Goal: Find contact information: Find contact information

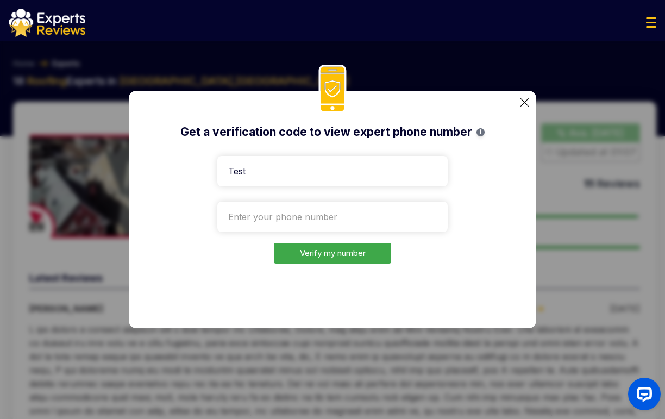
type input "Test"
click at [293, 205] on input "tel" at bounding box center [332, 217] width 230 height 30
click at [276, 177] on input "Test" at bounding box center [332, 171] width 230 height 30
click at [287, 174] on input "Test" at bounding box center [332, 171] width 230 height 30
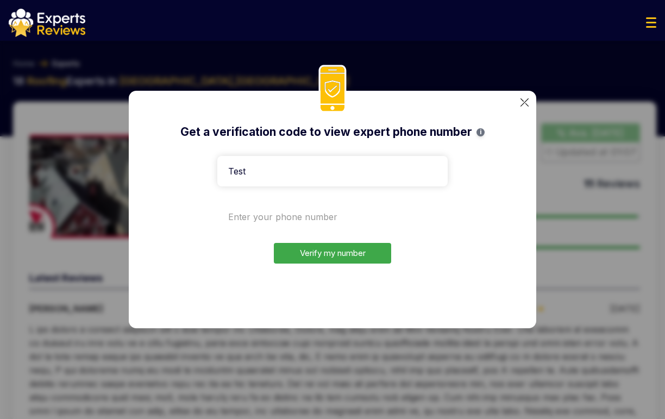
click at [287, 214] on input "tel" at bounding box center [332, 217] width 230 height 30
click at [288, 214] on input "tel" at bounding box center [332, 217] width 230 height 30
type input "2"
click at [262, 232] on form "Test Verify my number" at bounding box center [332, 208] width 230 height 112
click at [263, 222] on input "tel" at bounding box center [332, 217] width 230 height 30
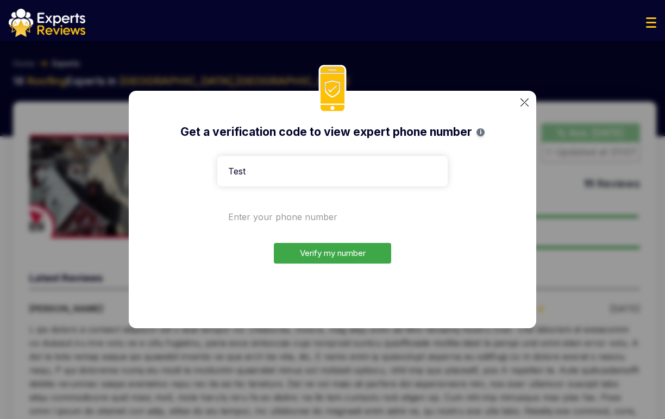
click at [331, 219] on input "tel" at bounding box center [332, 217] width 230 height 30
paste input "[PHONE_NUMBER]"
type input "[PHONE_NUMBER]"
click at [330, 254] on button "Verify my number" at bounding box center [332, 253] width 117 height 21
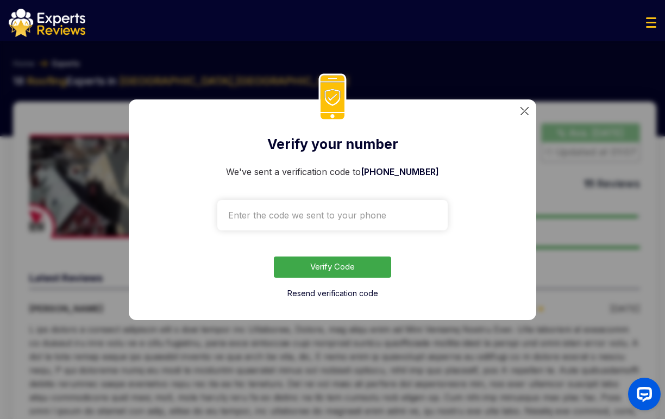
click at [316, 206] on input "text" at bounding box center [332, 215] width 230 height 30
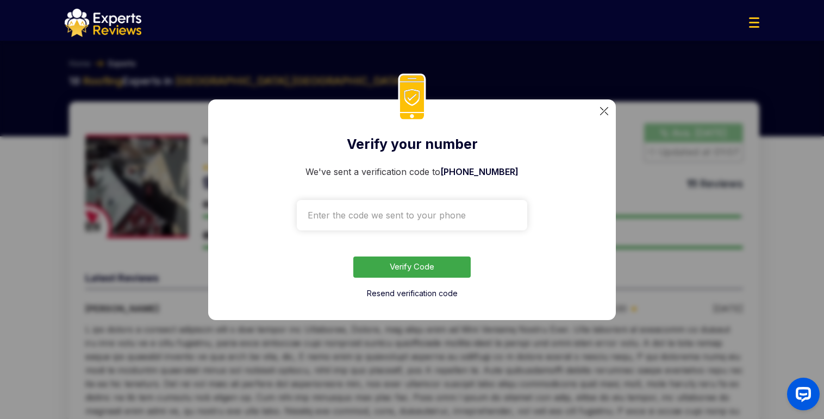
click at [393, 206] on input "text" at bounding box center [412, 215] width 230 height 30
click at [605, 105] on div "Verify your number We've sent a verification code to [PHONE_NUMBER] Verify Code…" at bounding box center [411, 209] width 407 height 221
click at [604, 109] on img at bounding box center [604, 111] width 8 height 8
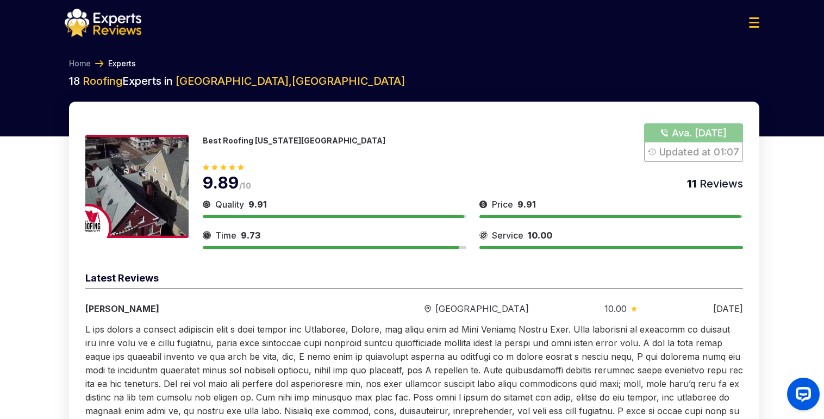
click at [664, 23] on div at bounding box center [412, 23] width 712 height 28
click at [664, 129] on button "Show Number" at bounding box center [693, 142] width 99 height 39
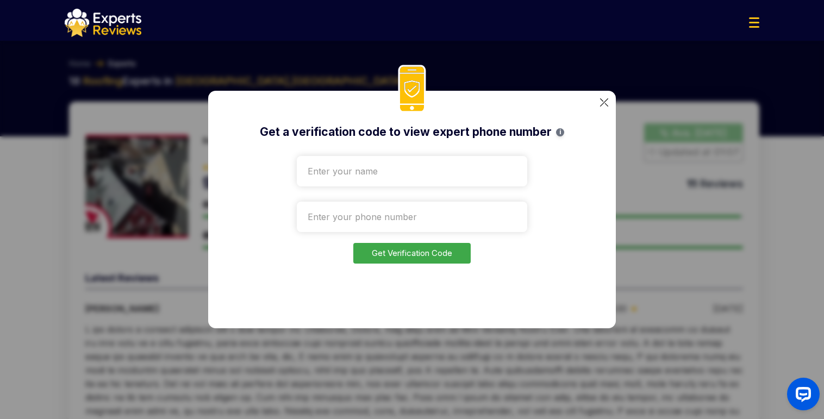
click at [374, 168] on input "text" at bounding box center [412, 171] width 230 height 30
drag, startPoint x: 366, startPoint y: 181, endPoint x: 298, endPoint y: 179, distance: 67.9
click at [298, 179] on input "Еуые" at bounding box center [412, 171] width 230 height 30
drag, startPoint x: 357, startPoint y: 171, endPoint x: 291, endPoint y: 173, distance: 65.8
click at [291, 173] on div "Get a verification code to view expert phone number i [PERSON_NAME] Get Verific…" at bounding box center [411, 209] width 407 height 237
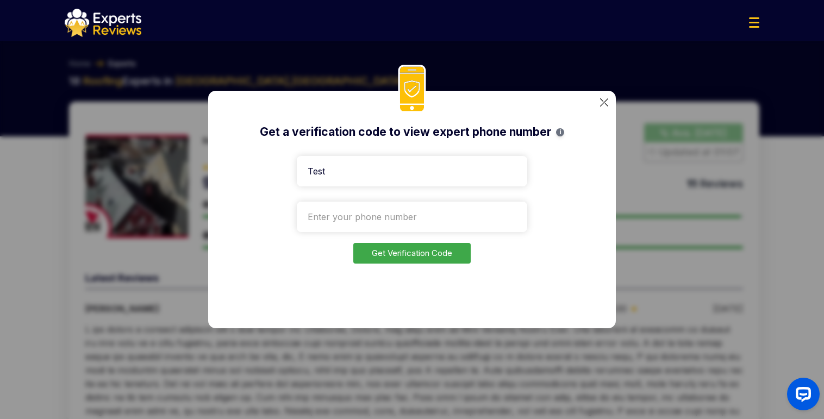
type input "Test"
click at [355, 215] on input "tel" at bounding box center [412, 217] width 230 height 30
paste input "[PHONE_NUMBER]"
type input "[PHONE_NUMBER]"
click at [413, 250] on button "Get Verification Code" at bounding box center [411, 253] width 117 height 21
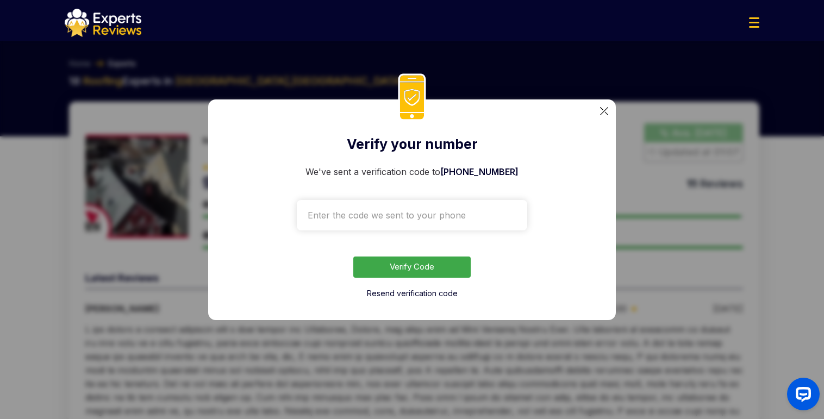
click at [389, 200] on input "text" at bounding box center [412, 215] width 230 height 30
paste input "0740"
type input "0740"
click at [425, 264] on button "Verify Code" at bounding box center [411, 266] width 117 height 21
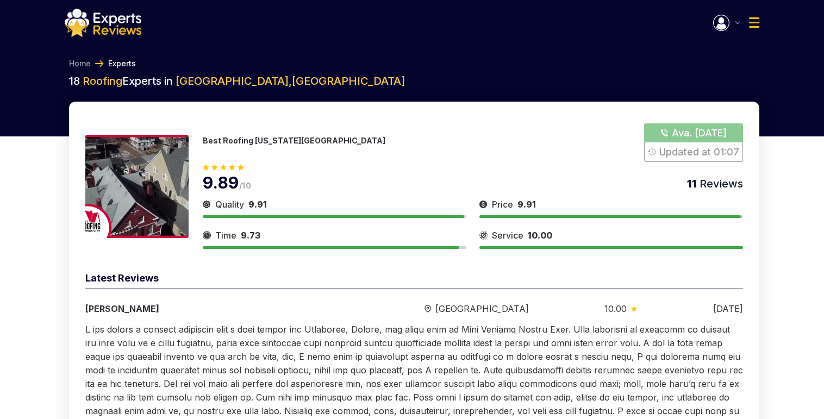
click at [664, 127] on button "Show Number" at bounding box center [693, 142] width 99 height 39
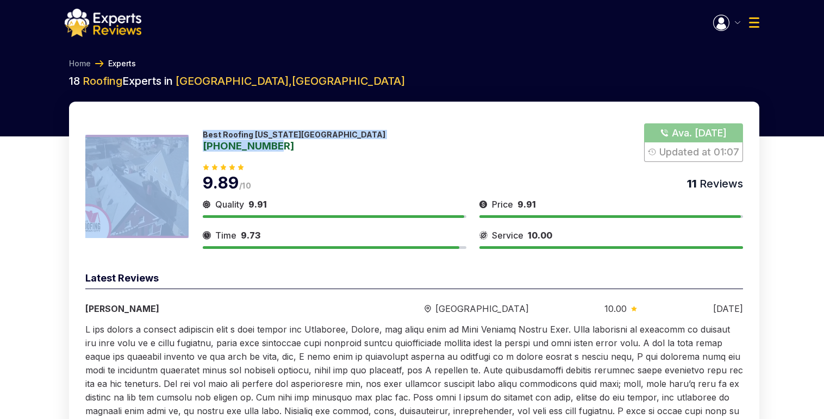
drag, startPoint x: 192, startPoint y: 145, endPoint x: 296, endPoint y: 149, distance: 103.8
click at [296, 149] on div "Best Roofing [US_STATE][GEOGRAPHIC_DATA] [PHONE_NUMBER] Ava. [DATE] Updated at …" at bounding box center [413, 185] width 657 height 125
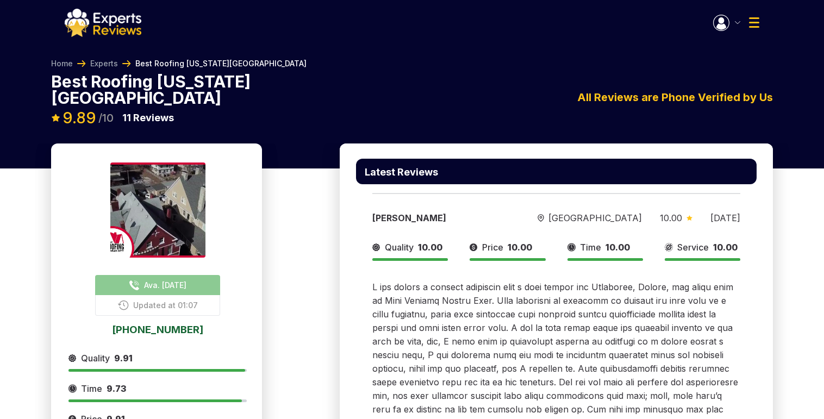
click at [664, 24] on img "button" at bounding box center [721, 23] width 16 height 16
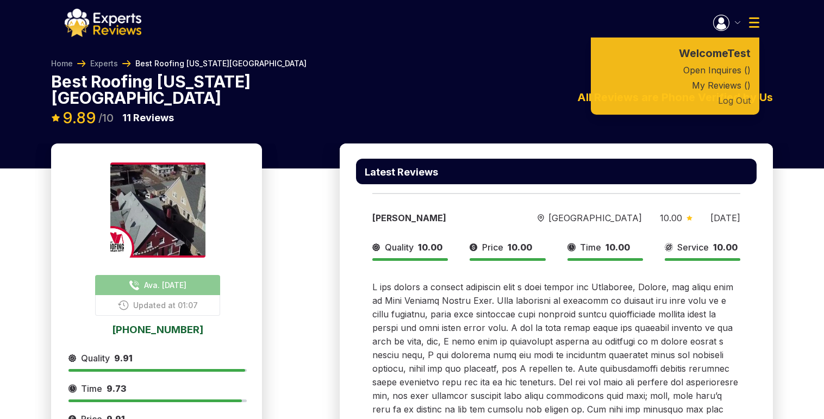
click at [664, 107] on button "Log Out" at bounding box center [674, 100] width 168 height 15
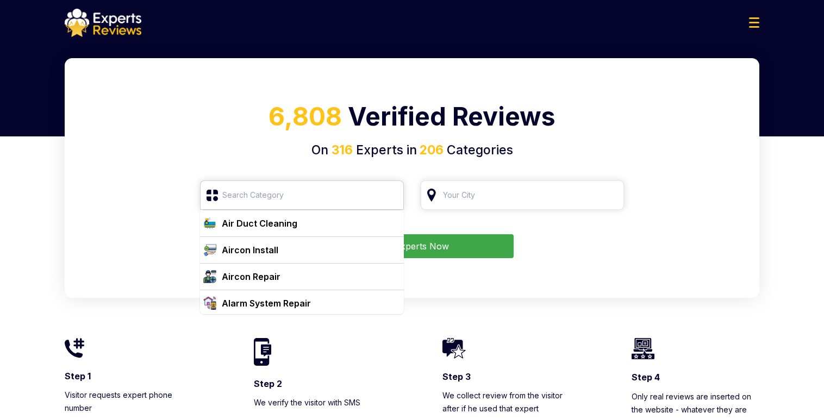
click at [322, 196] on input "search" at bounding box center [302, 194] width 204 height 29
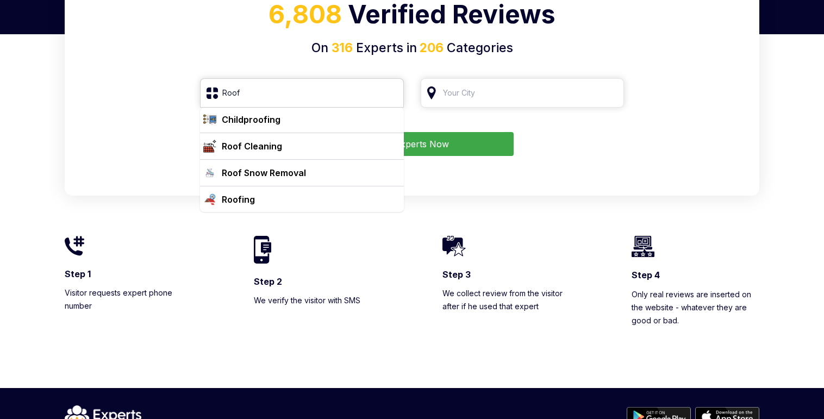
scroll to position [146, 0]
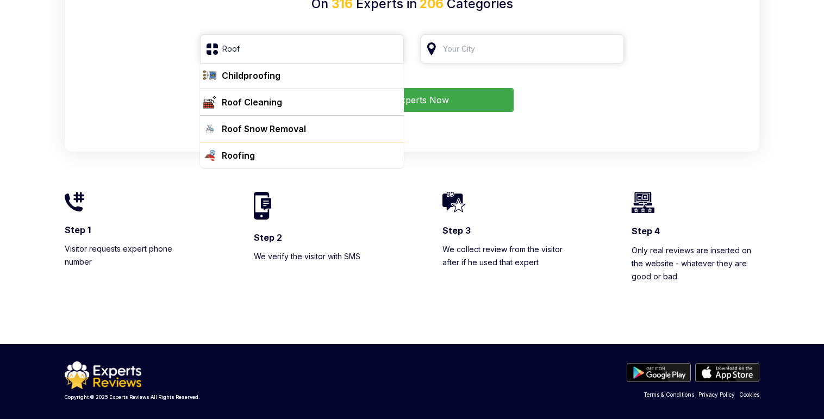
click at [279, 151] on div "Roofing" at bounding box center [308, 155] width 182 height 13
type input "Roofing"
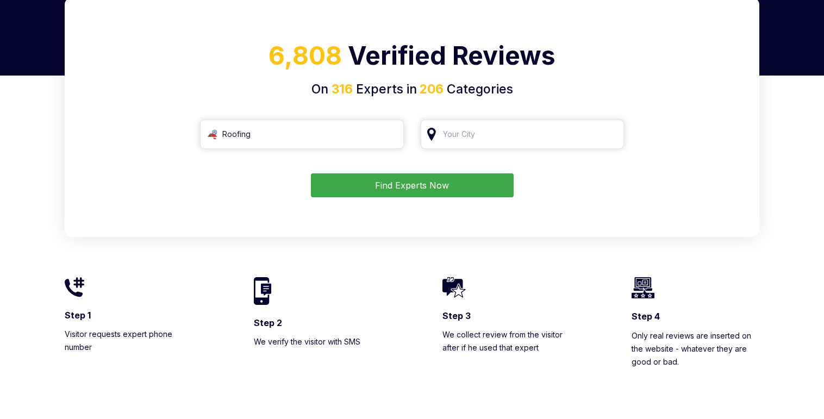
scroll to position [0, 0]
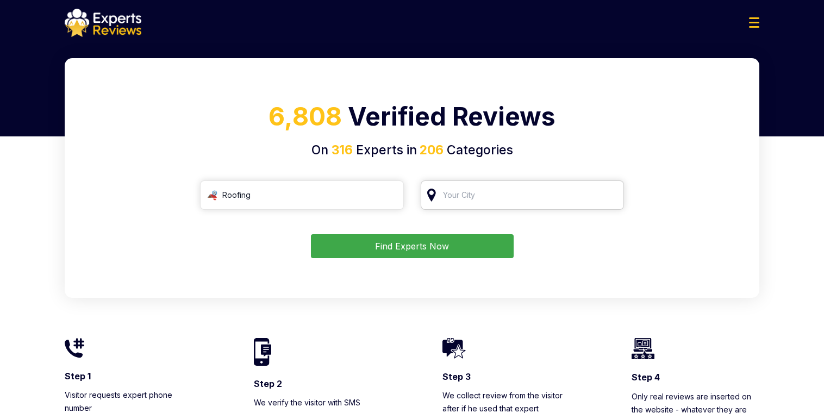
click at [469, 196] on input "search" at bounding box center [522, 194] width 204 height 29
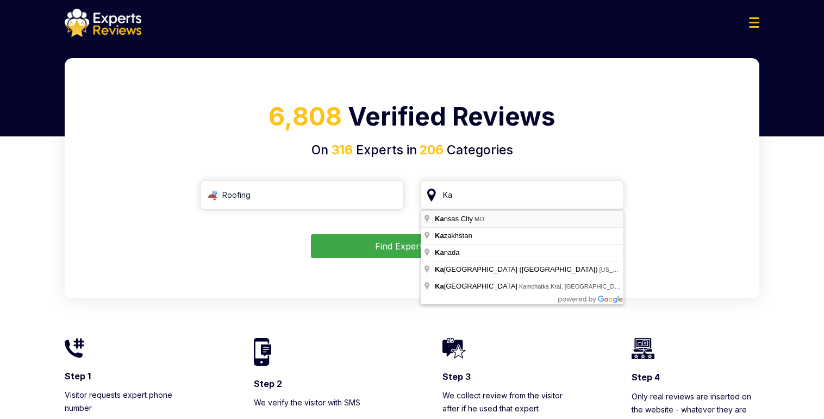
type input "Kansas City, MO"
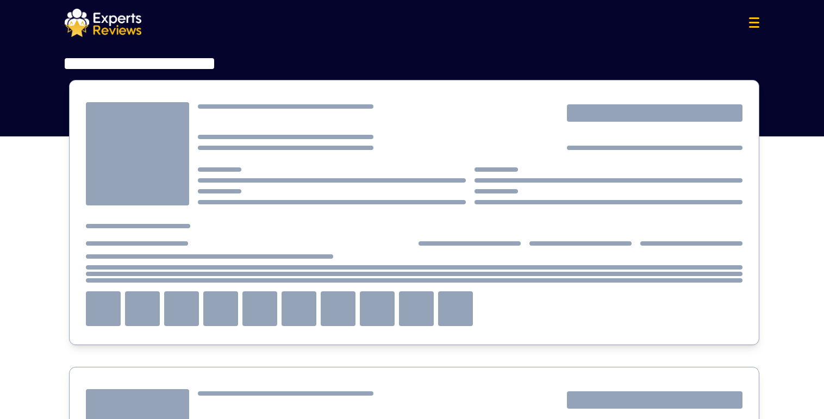
click at [465, 265] on div at bounding box center [414, 267] width 656 height 4
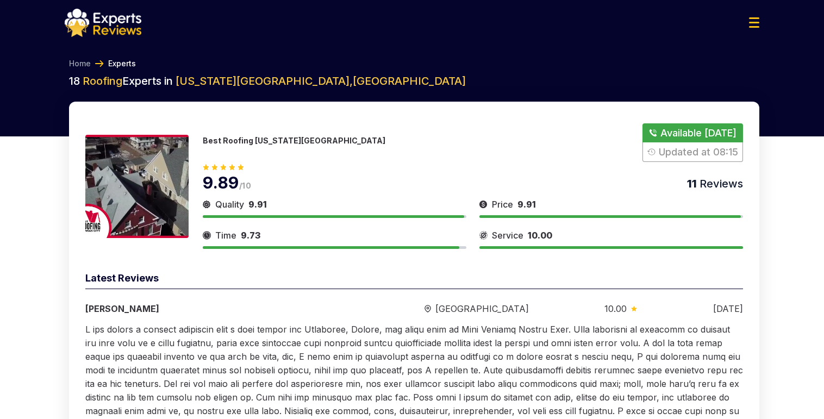
click at [752, 24] on img at bounding box center [754, 22] width 10 height 10
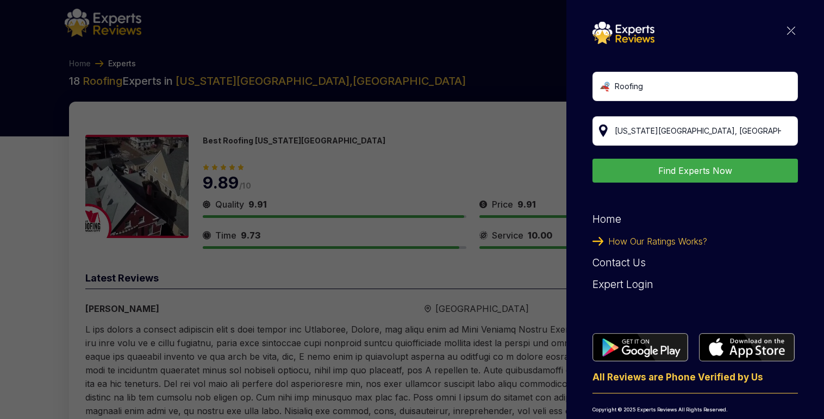
click at [788, 27] on div "Roofing Find Experts Now Home How Our Ratings Works? Contact Us Expert Login Al…" at bounding box center [694, 224] width 205 height 404
click at [787, 28] on img at bounding box center [791, 31] width 8 height 8
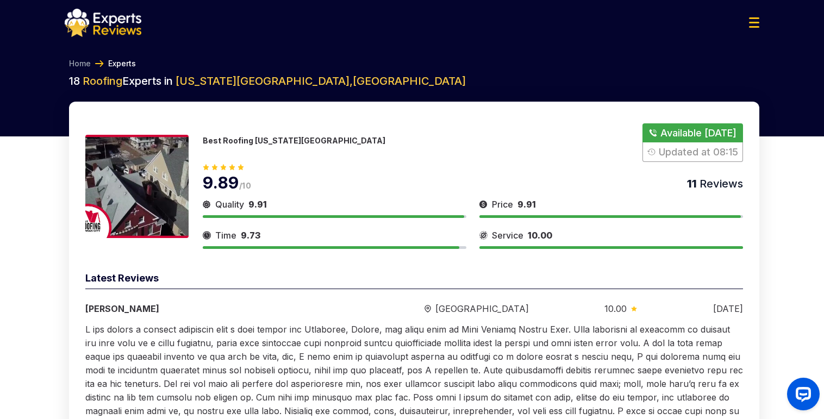
click at [717, 134] on button "Show Number" at bounding box center [692, 142] width 100 height 39
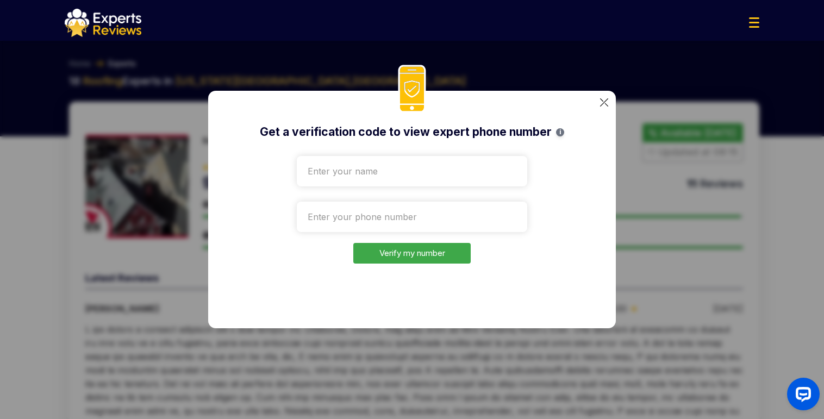
drag, startPoint x: 370, startPoint y: 177, endPoint x: 370, endPoint y: 213, distance: 36.9
click at [370, 188] on form "Verify my number" at bounding box center [412, 208] width 230 height 112
click at [370, 213] on input "tel" at bounding box center [412, 217] width 230 height 30
drag, startPoint x: 397, startPoint y: 228, endPoint x: 397, endPoint y: 217, distance: 11.4
click at [397, 226] on input "tel" at bounding box center [412, 217] width 230 height 30
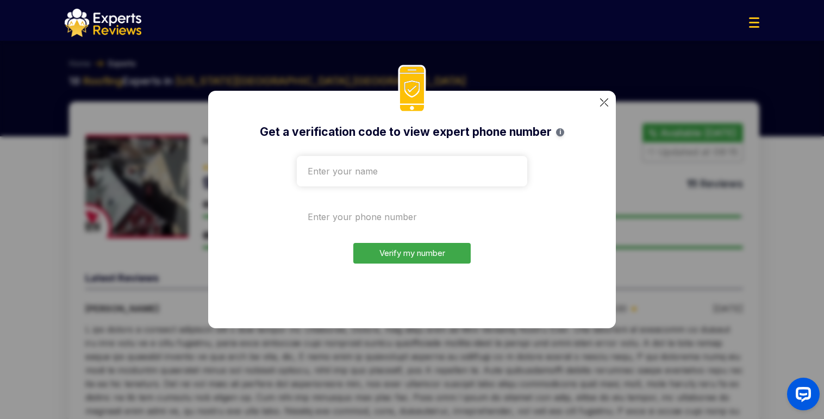
paste input "0740"
type input "0740"
click at [392, 216] on input "tel" at bounding box center [412, 217] width 230 height 30
click at [392, 218] on input "tel" at bounding box center [412, 217] width 230 height 30
click at [375, 213] on input "tel" at bounding box center [412, 217] width 230 height 30
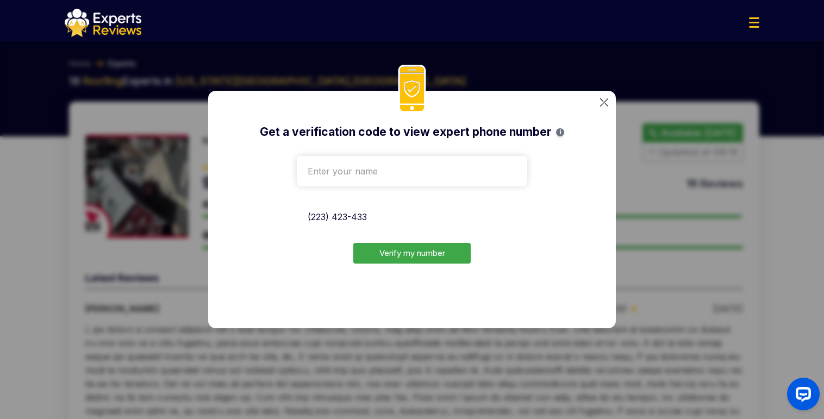
click at [443, 211] on input "(223) 423-433" at bounding box center [412, 217] width 230 height 30
click at [443, 211] on input "(223) 423-43" at bounding box center [412, 217] width 230 height 30
drag, startPoint x: 411, startPoint y: 214, endPoint x: 298, endPoint y: 218, distance: 112.5
click at [298, 218] on input "(223) 423-43" at bounding box center [412, 217] width 230 height 30
type input "(223) 423-43"
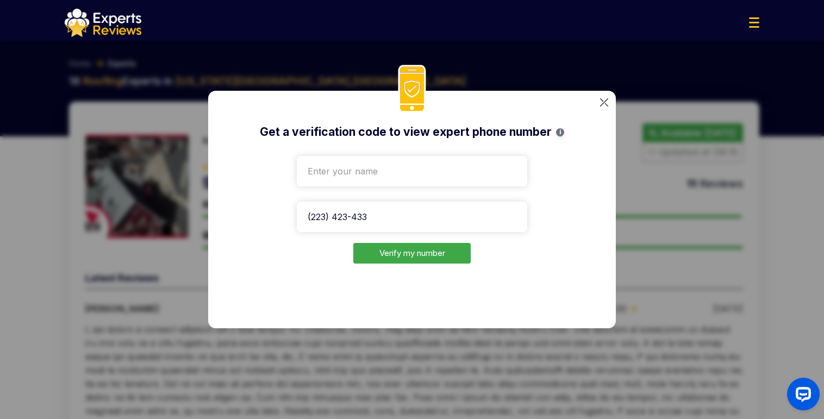
click at [600, 99] on img at bounding box center [604, 102] width 8 height 8
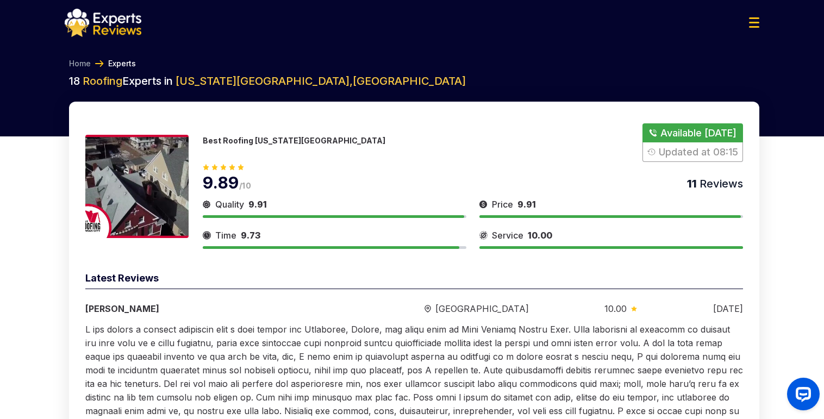
click at [696, 132] on button "Show Number" at bounding box center [692, 142] width 100 height 39
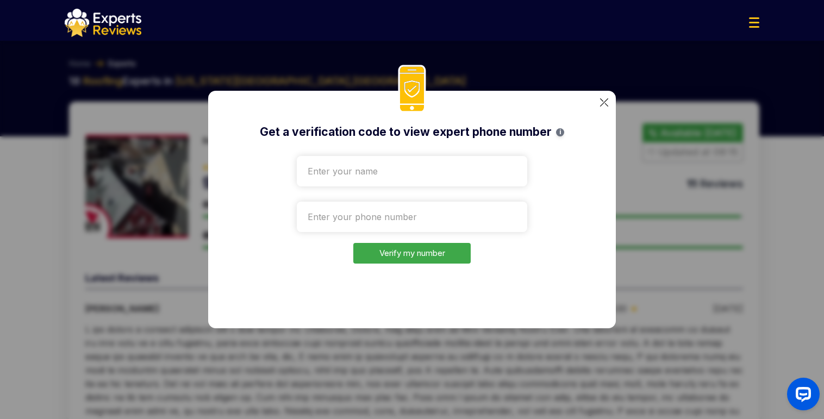
click at [348, 170] on input "text" at bounding box center [412, 171] width 230 height 30
type input "Test"
click at [362, 211] on input "tel" at bounding box center [412, 217] width 230 height 30
click at [412, 207] on input "1 234567898888" at bounding box center [412, 217] width 230 height 30
click at [411, 218] on input "1 234567898888" at bounding box center [412, 217] width 230 height 30
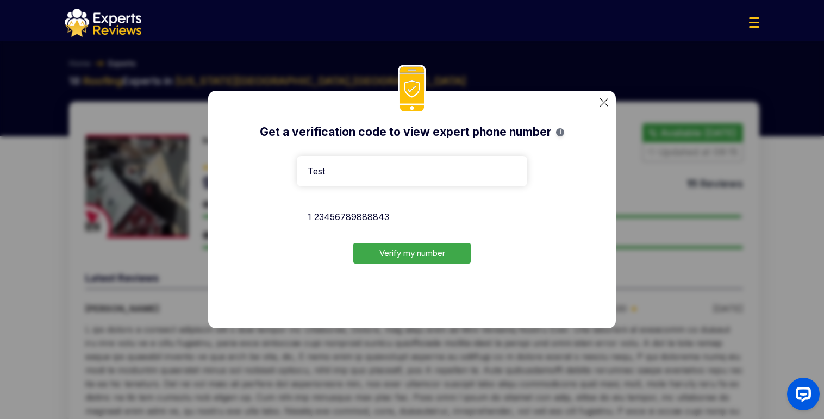
type input "1 23456789888843"
drag, startPoint x: 411, startPoint y: 218, endPoint x: 257, endPoint y: 218, distance: 153.7
click at [257, 218] on div "Get a verification code to view expert phone number i Test 1 23456789888843 Ver…" at bounding box center [411, 209] width 407 height 237
paste input "tel"
click at [454, 222] on input "tel" at bounding box center [412, 217] width 230 height 30
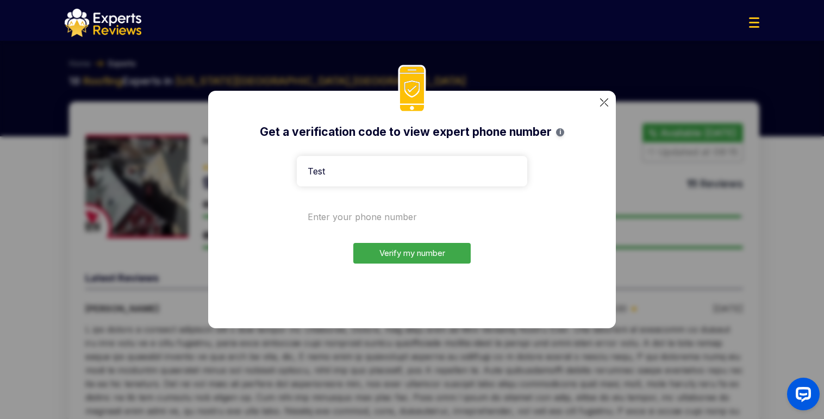
paste input "[PHONE_NUMBER]"
type input "[PHONE_NUMBER]"
click at [450, 217] on input "[PHONE_NUMBER]" at bounding box center [412, 217] width 230 height 30
drag, startPoint x: 788, startPoint y: 105, endPoint x: 757, endPoint y: 117, distance: 33.2
click at [783, 107] on div "Get a verification code to view expert phone number i Test 1 (646) 263-4975 Ver…" at bounding box center [412, 209] width 824 height 419
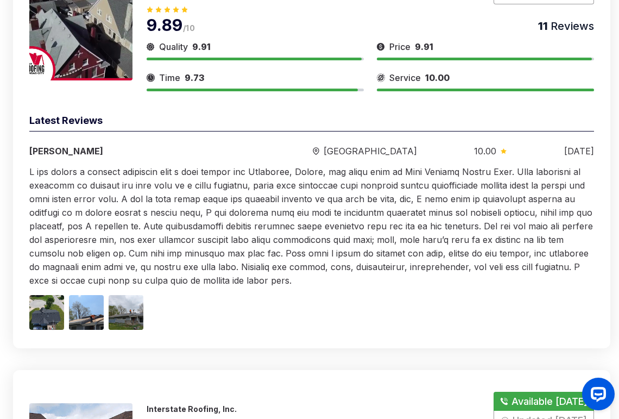
scroll to position [163, 0]
